Goal: Task Accomplishment & Management: Complete application form

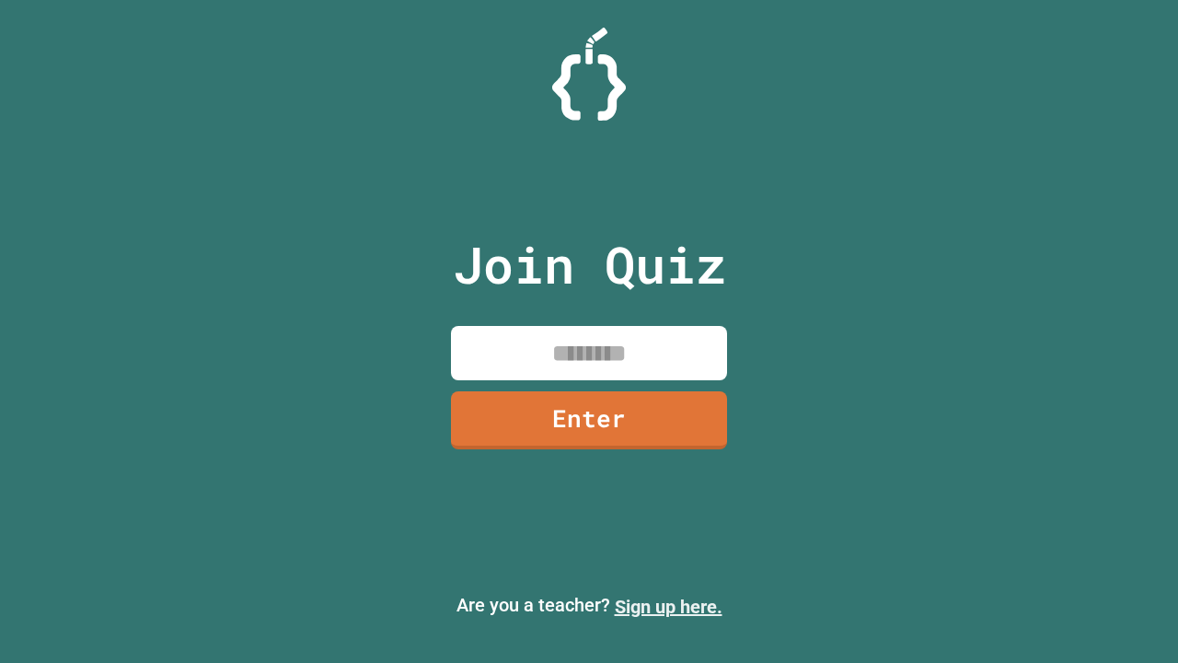
click at [668, 607] on link "Sign up here." at bounding box center [669, 606] width 108 height 22
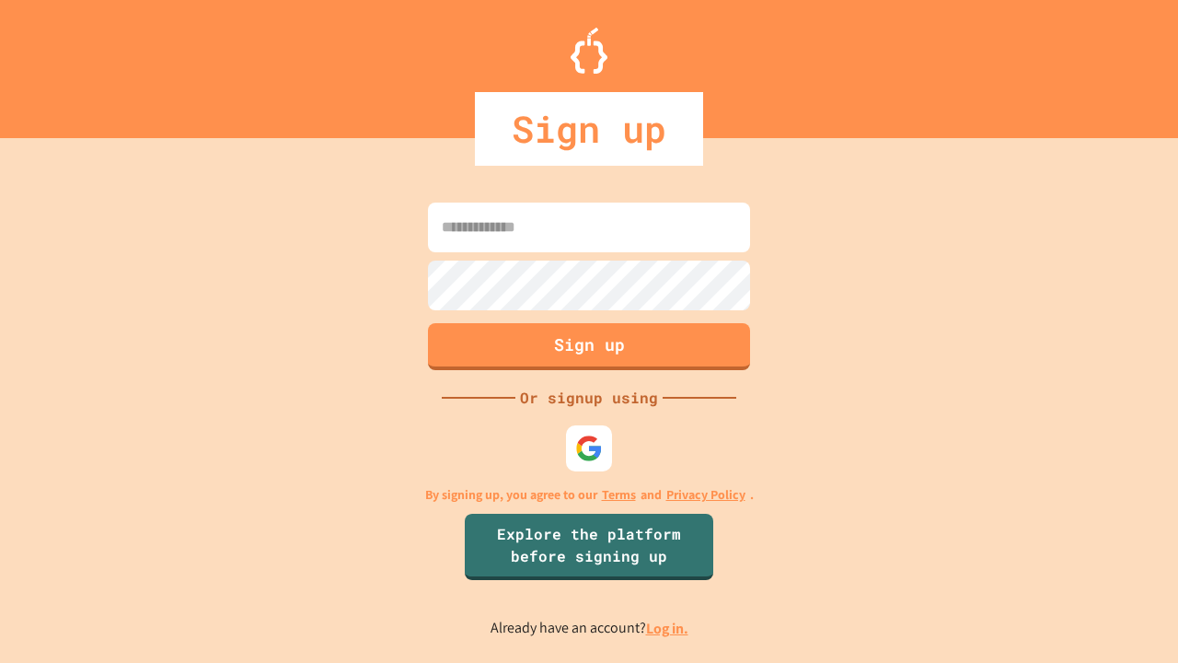
click at [668, 628] on link "Log in." at bounding box center [667, 627] width 42 height 19
